Goal: Transaction & Acquisition: Obtain resource

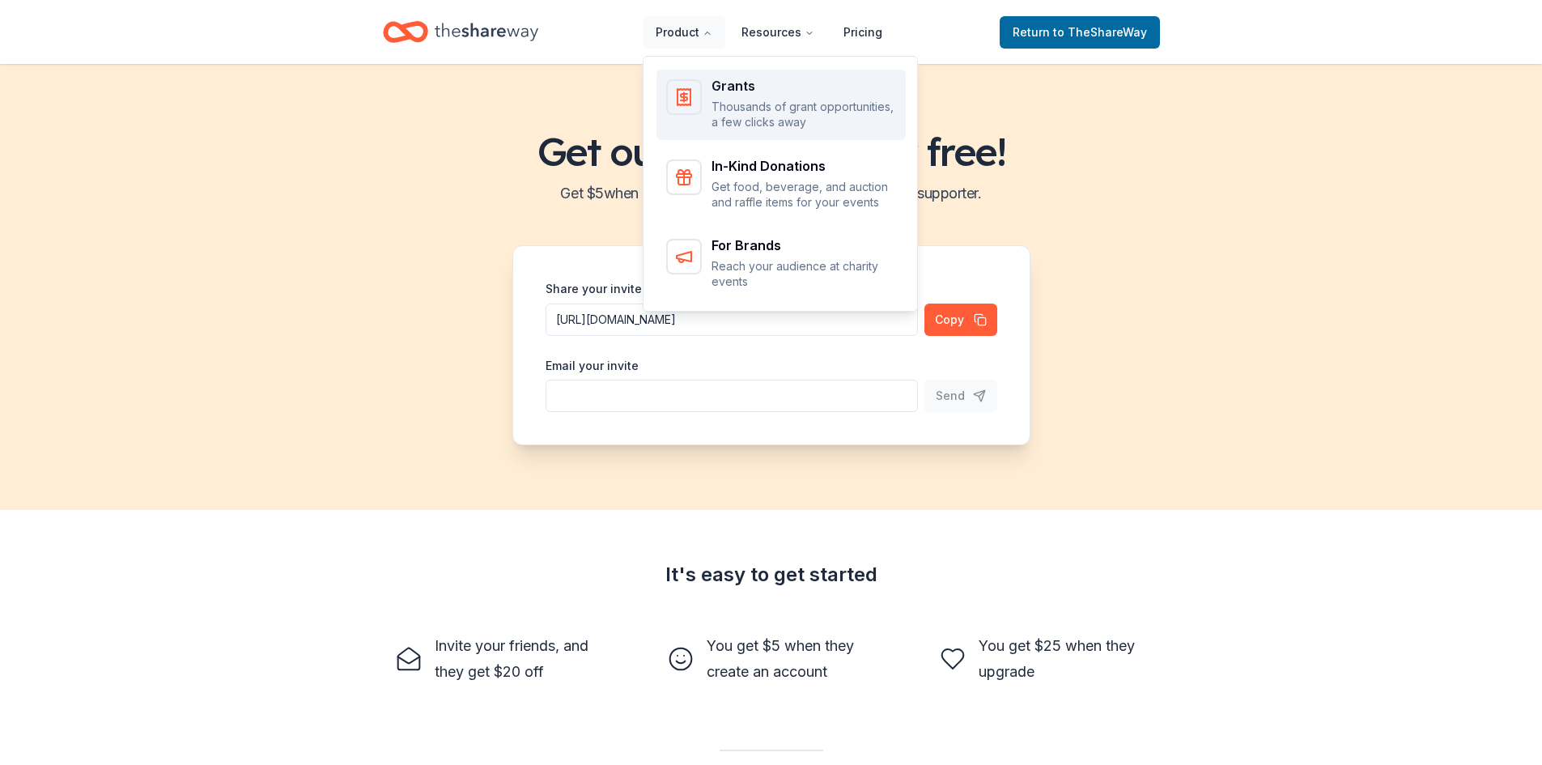
drag, startPoint x: 714, startPoint y: 113, endPoint x: 716, endPoint y: 104, distance: 9.2
click at [714, 113] on div "Grants Thousands of grant opportunities, a few clicks away" at bounding box center [781, 104] width 230 height 51
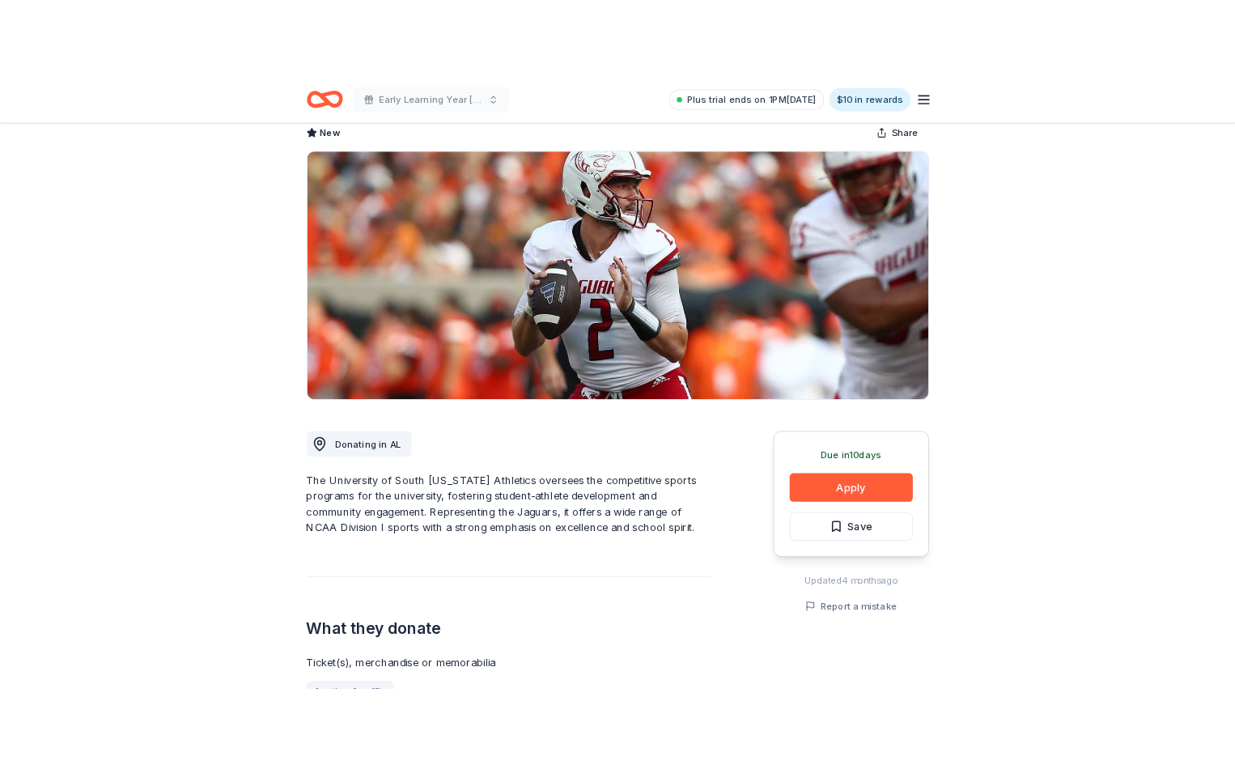
scroll to position [243, 0]
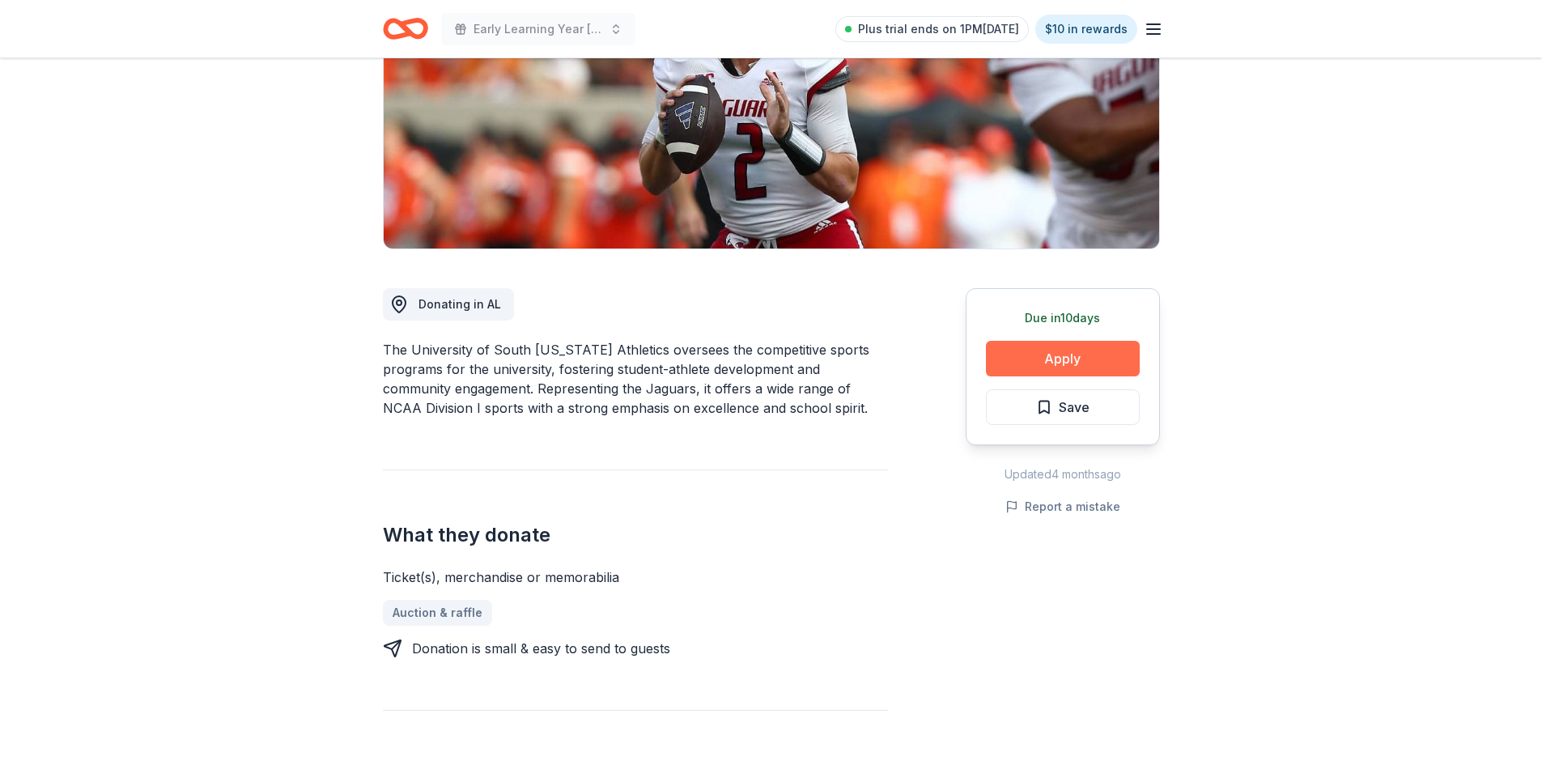
click at [1057, 350] on button "Apply" at bounding box center [1063, 359] width 154 height 36
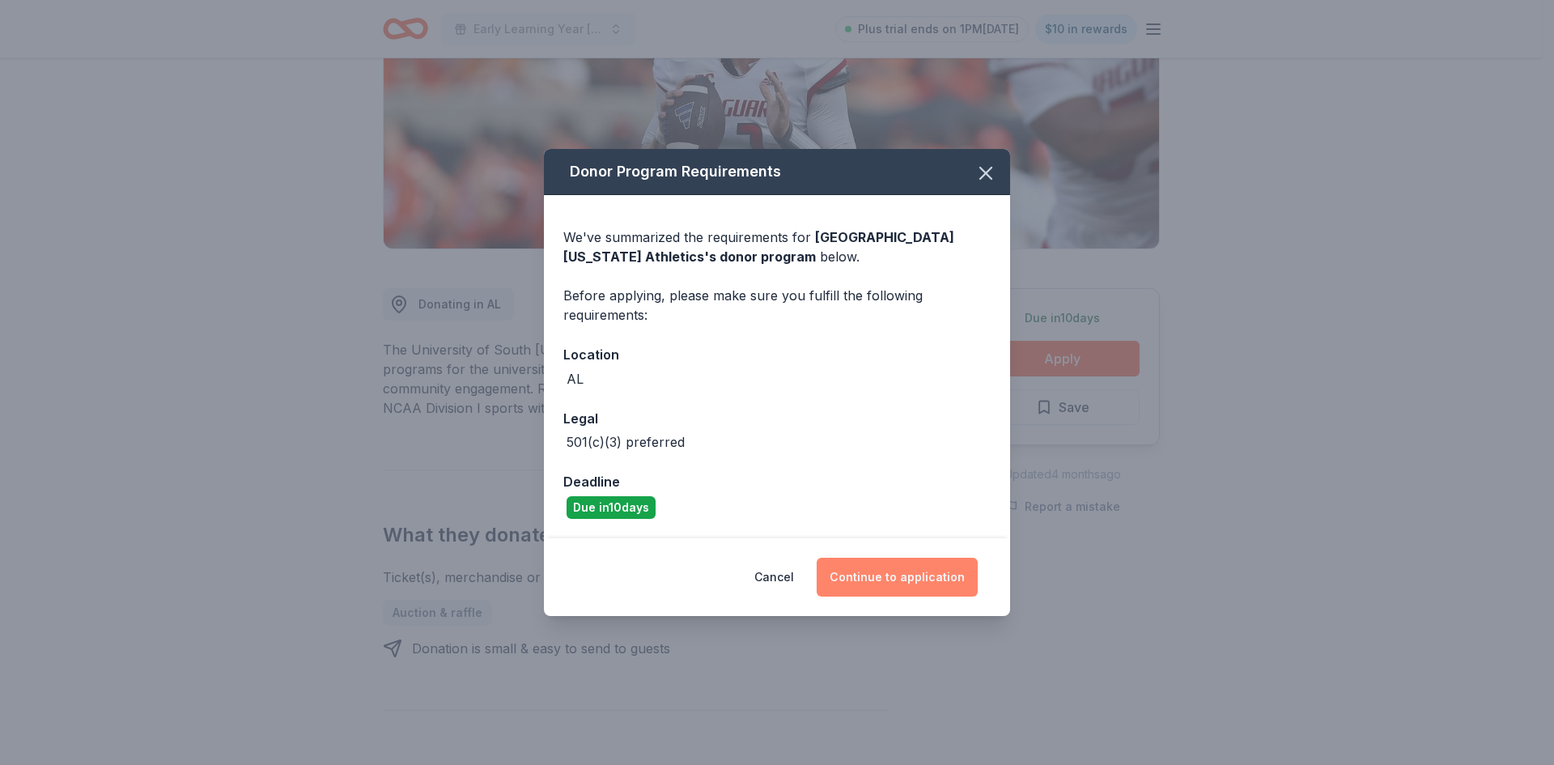
click at [900, 573] on button "Continue to application" at bounding box center [897, 577] width 161 height 39
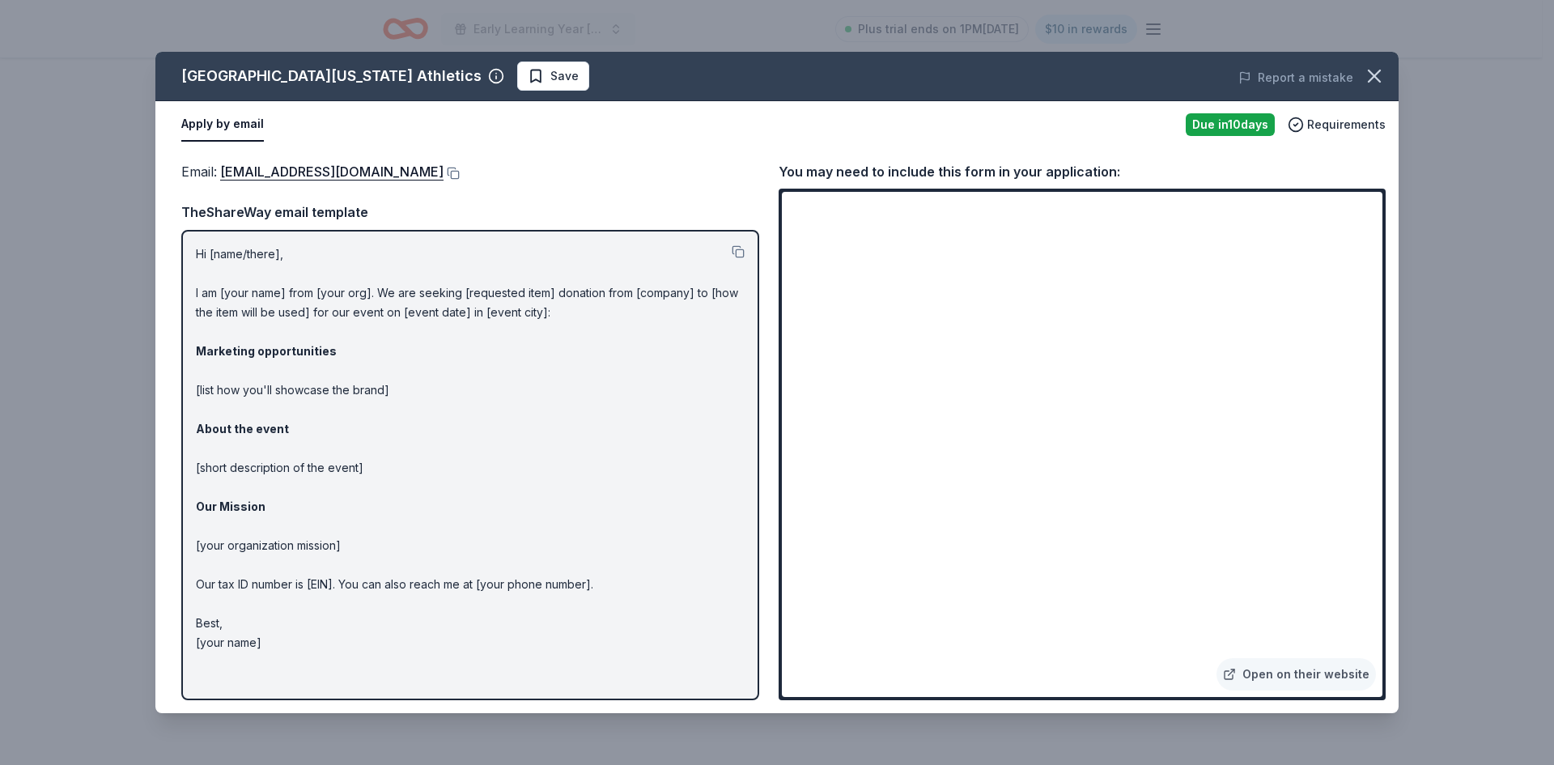
click at [244, 121] on button "Apply by email" at bounding box center [222, 125] width 83 height 34
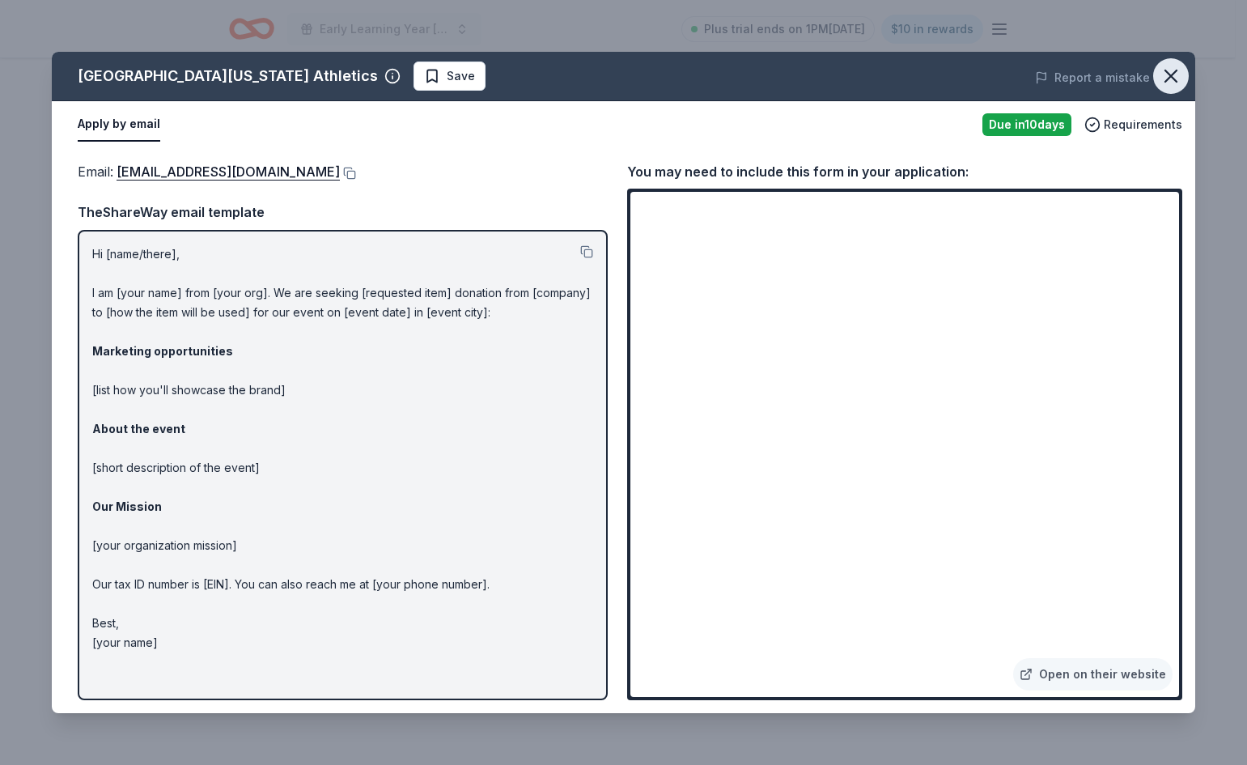
click at [1174, 73] on icon "button" at bounding box center [1171, 75] width 11 height 11
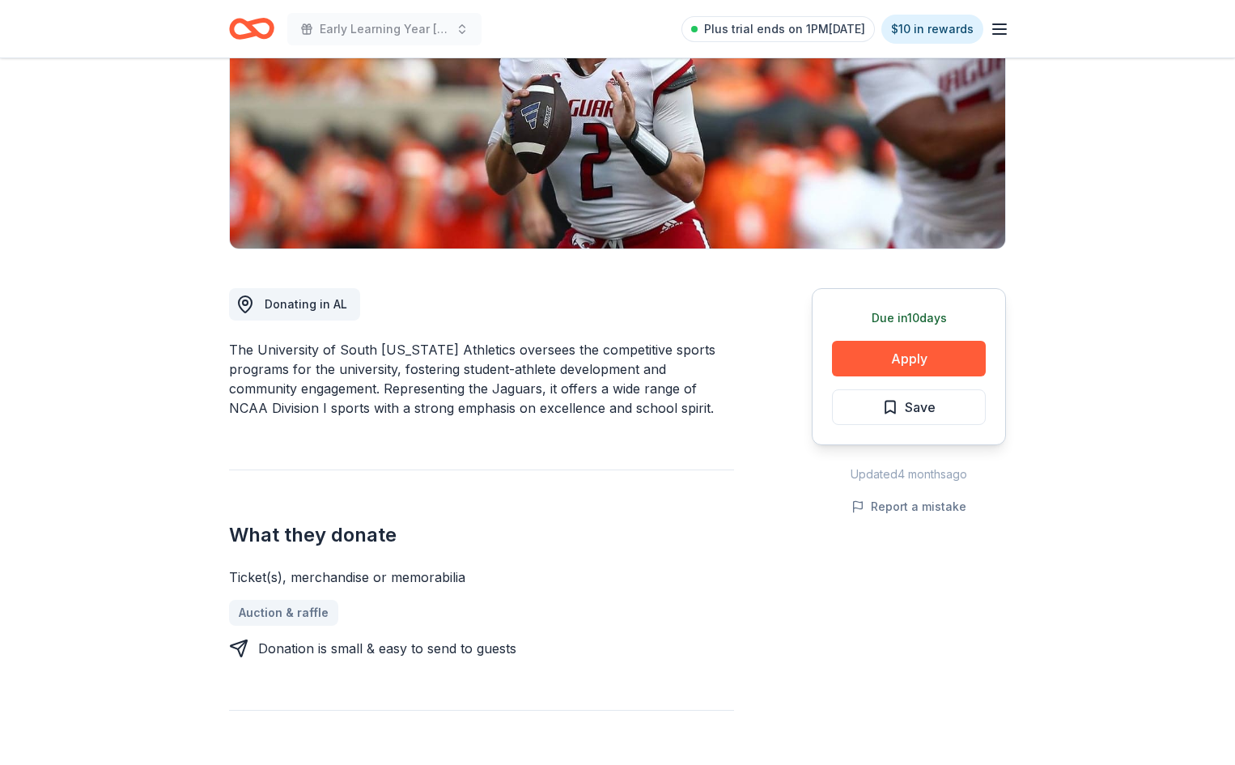
scroll to position [324, 0]
